Goal: Task Accomplishment & Management: Manage account settings

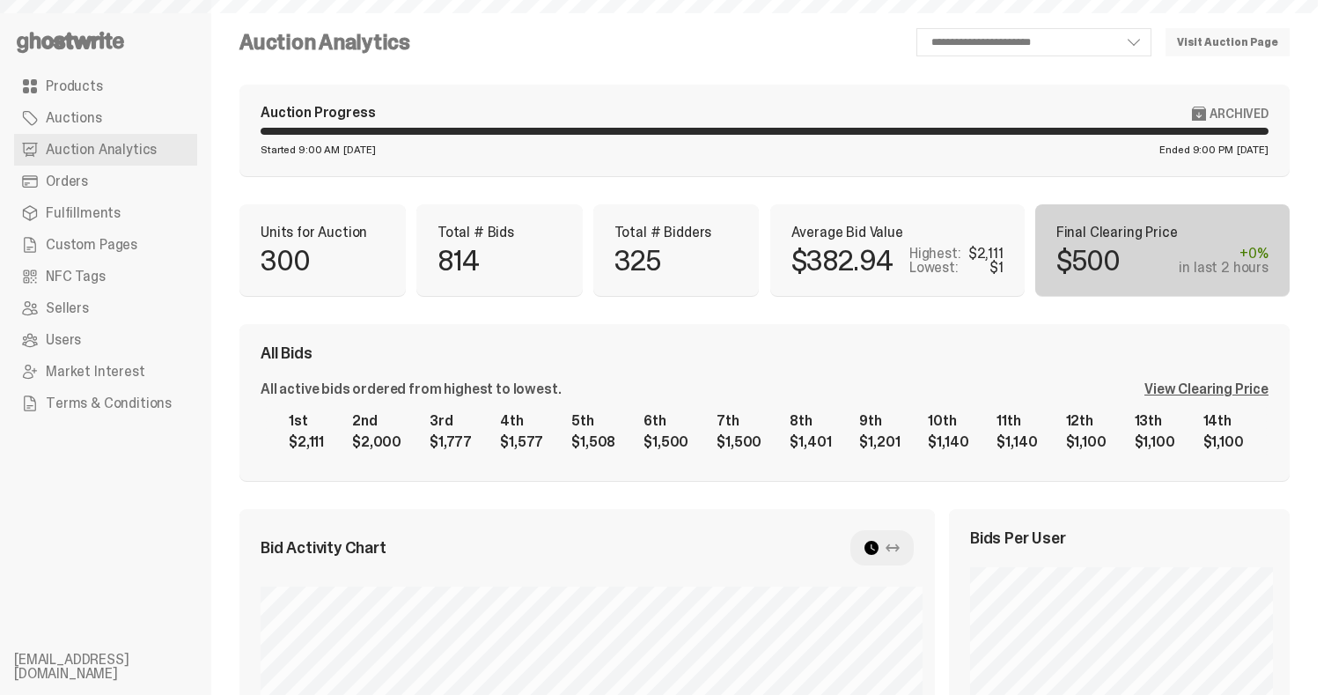
select select "**"
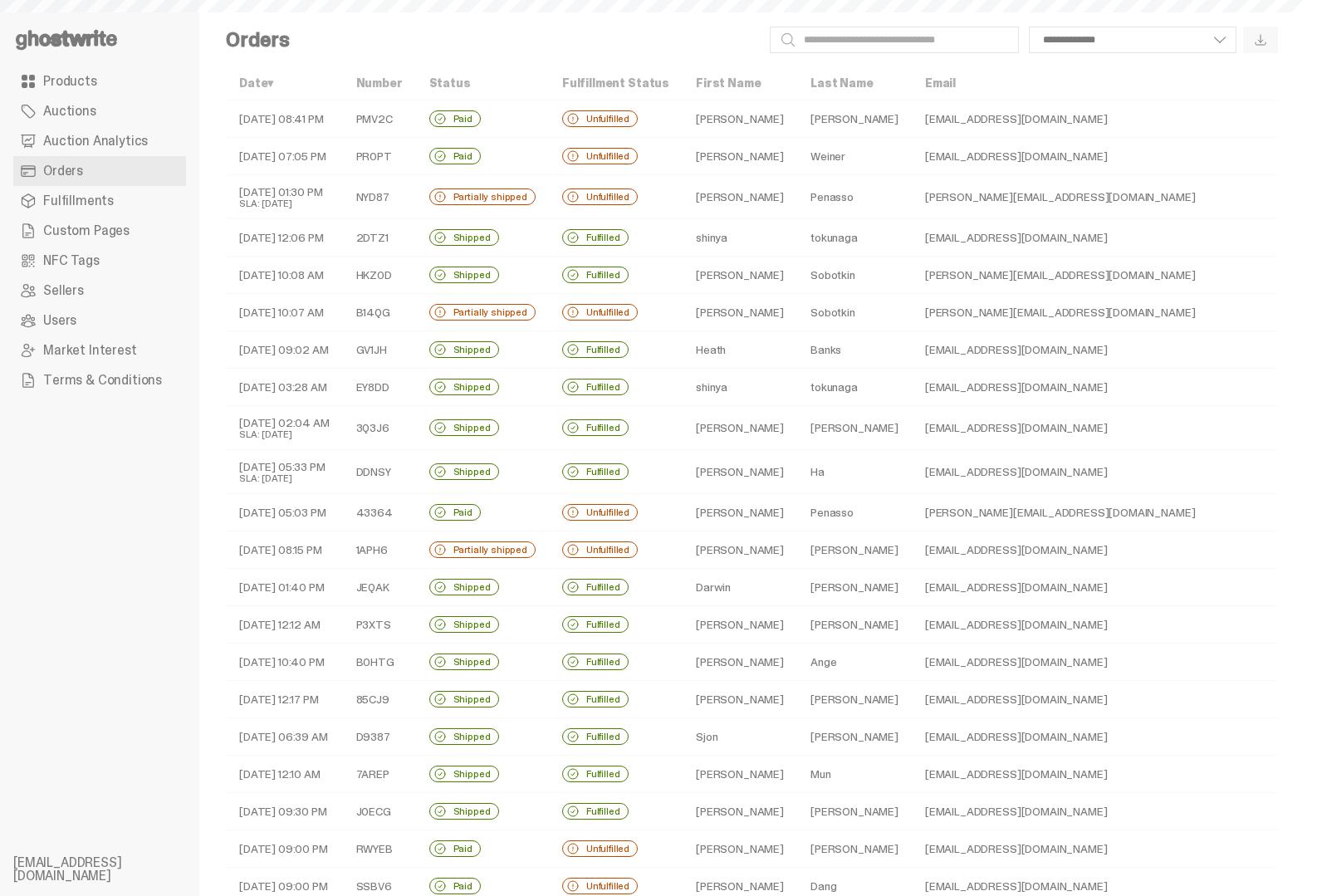
select select
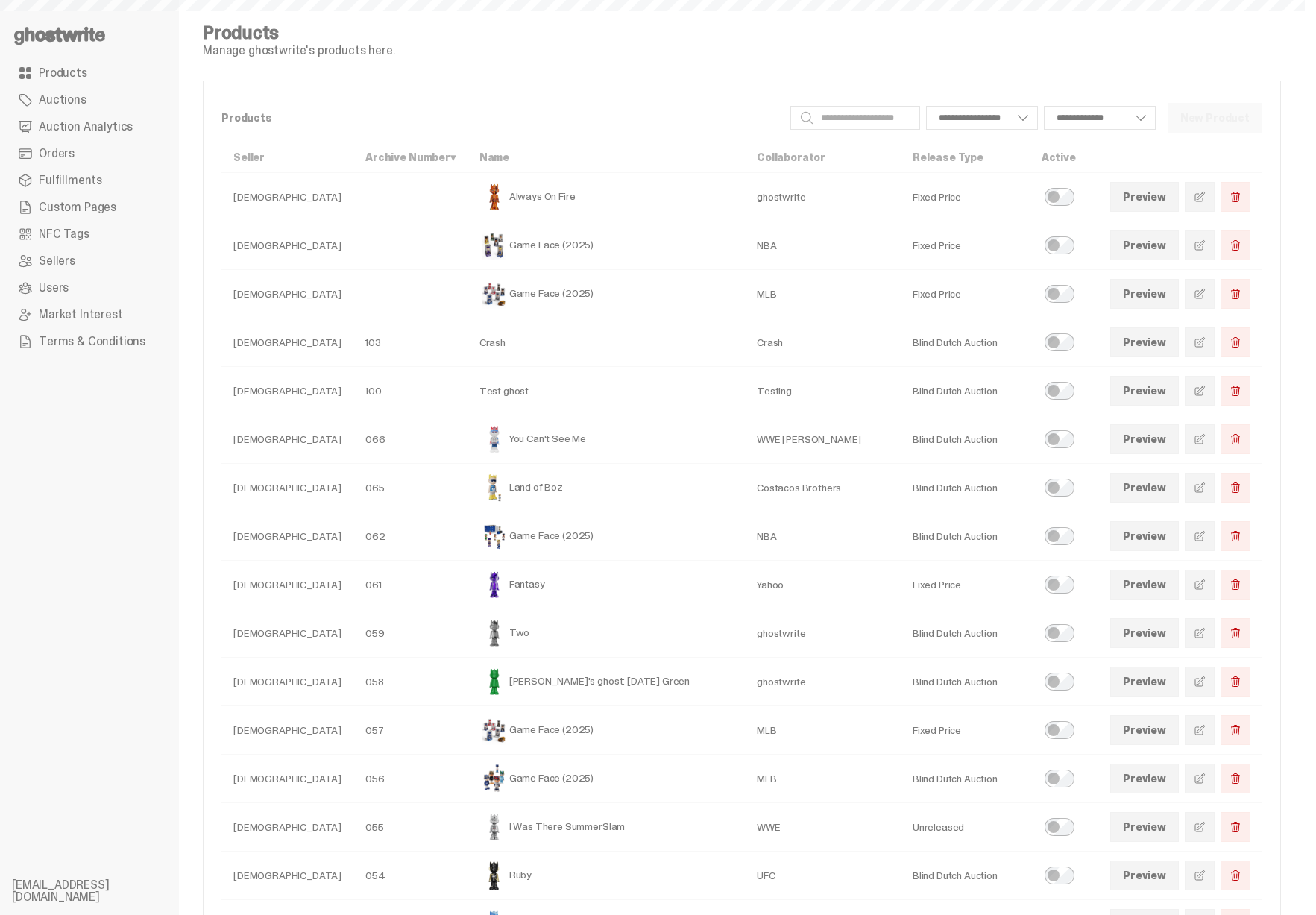
select select
